Goal: Information Seeking & Learning: Check status

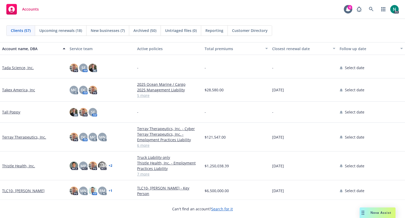
scroll to position [1011, 0]
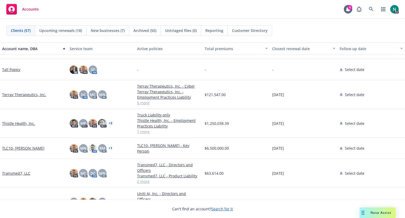
click at [23, 124] on link "Thistle Health, Inc." at bounding box center [18, 124] width 33 height 6
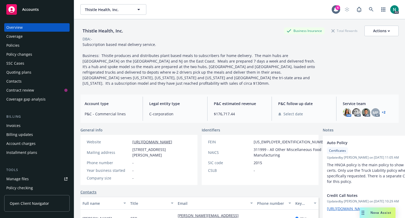
click at [17, 48] on div "Policies" at bounding box center [12, 45] width 13 height 8
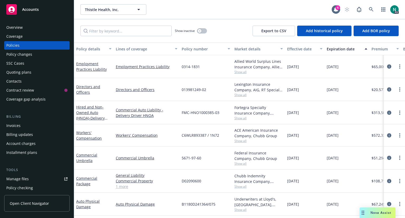
click at [63, 132] on div "Billing updates" at bounding box center [36, 134] width 61 height 8
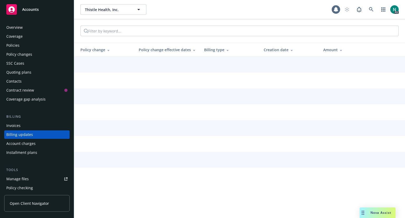
scroll to position [17, 0]
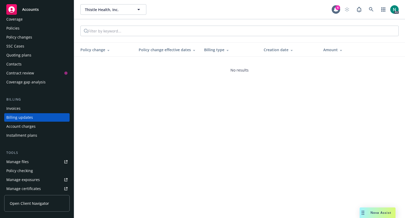
click at [21, 29] on div "Policies" at bounding box center [36, 28] width 61 height 8
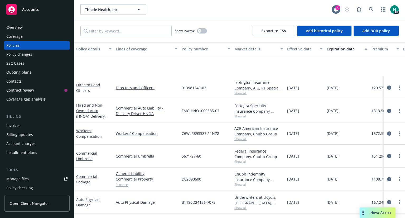
scroll to position [45, 0]
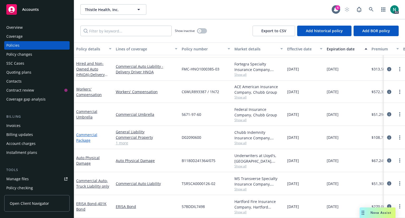
click at [87, 132] on link "Commercial Package" at bounding box center [86, 137] width 21 height 11
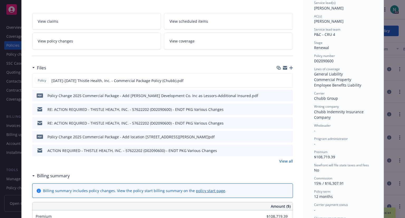
scroll to position [82, 0]
click at [286, 80] on icon "preview file" at bounding box center [288, 81] width 5 height 4
